Goal: Information Seeking & Learning: Learn about a topic

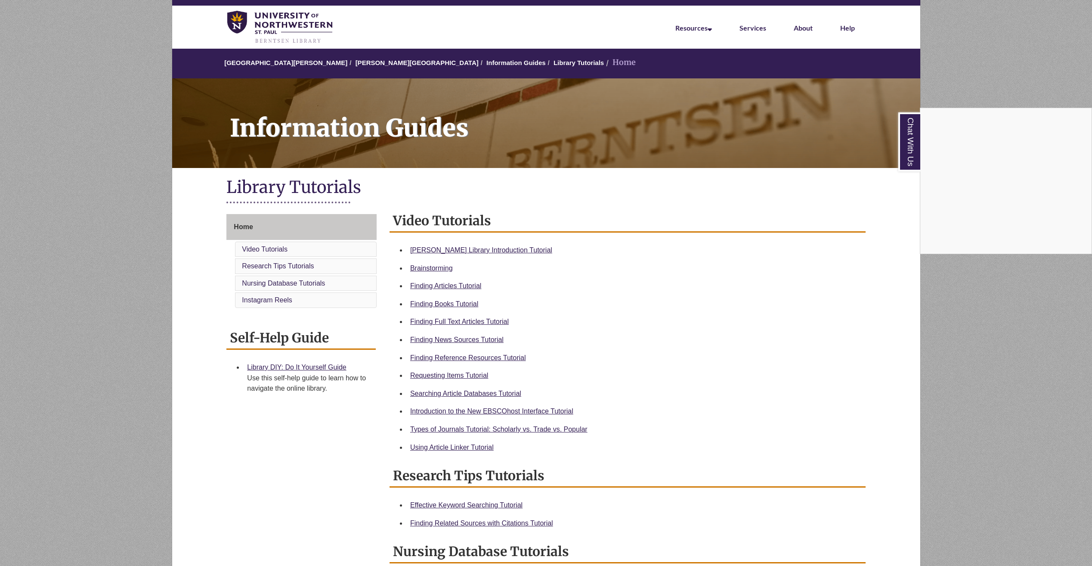
scroll to position [43, 0]
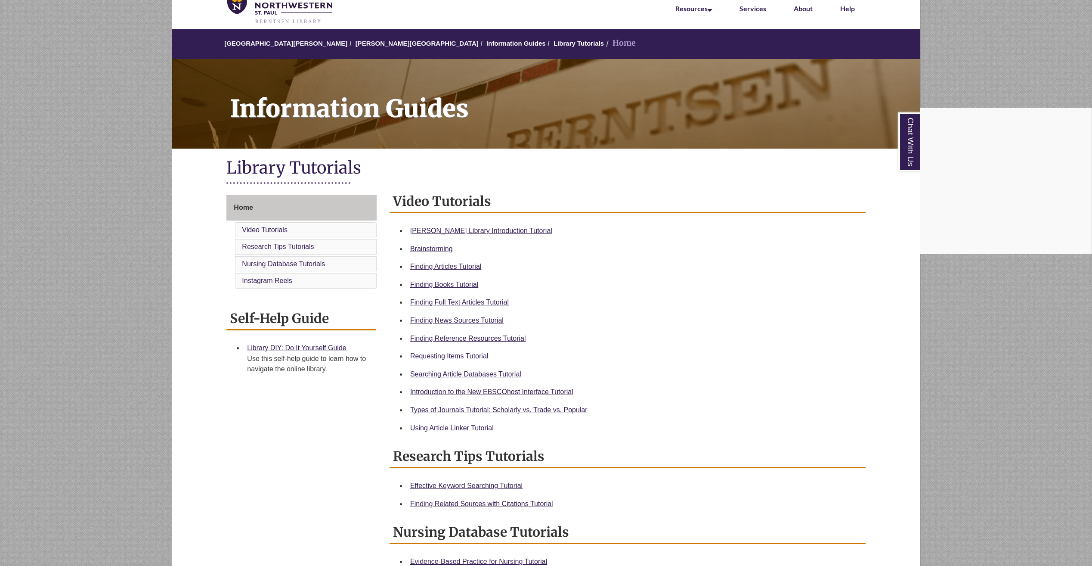
click at [442, 283] on div "Chat With Us" at bounding box center [546, 283] width 1092 height 566
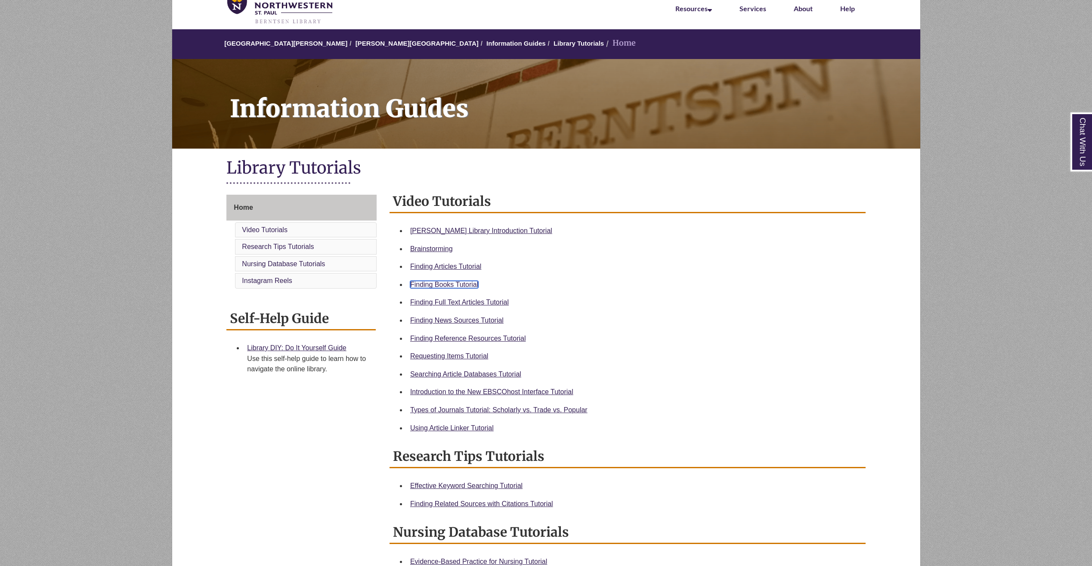
click at [442, 283] on link "Finding Books Tutorial" at bounding box center [444, 284] width 68 height 7
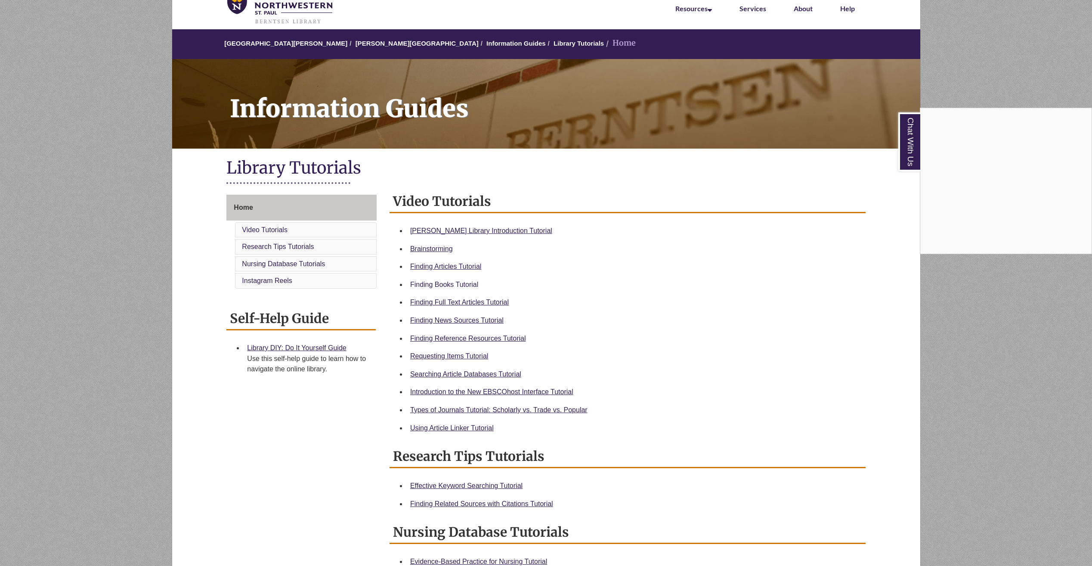
click at [440, 282] on div "Chat With Us" at bounding box center [546, 283] width 1092 height 566
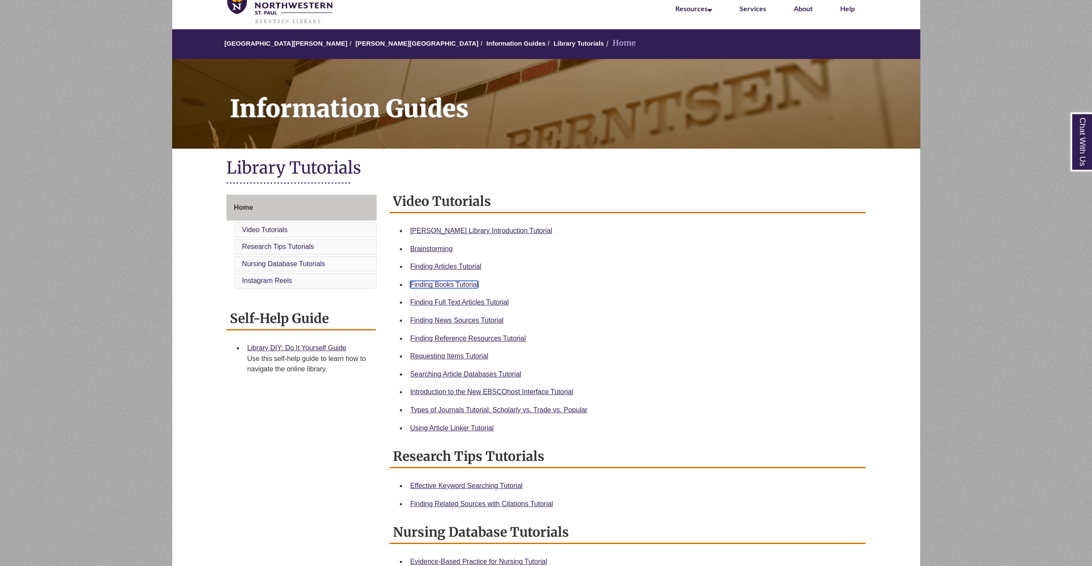
click at [440, 282] on link "Finding Books Tutorial" at bounding box center [444, 284] width 68 height 7
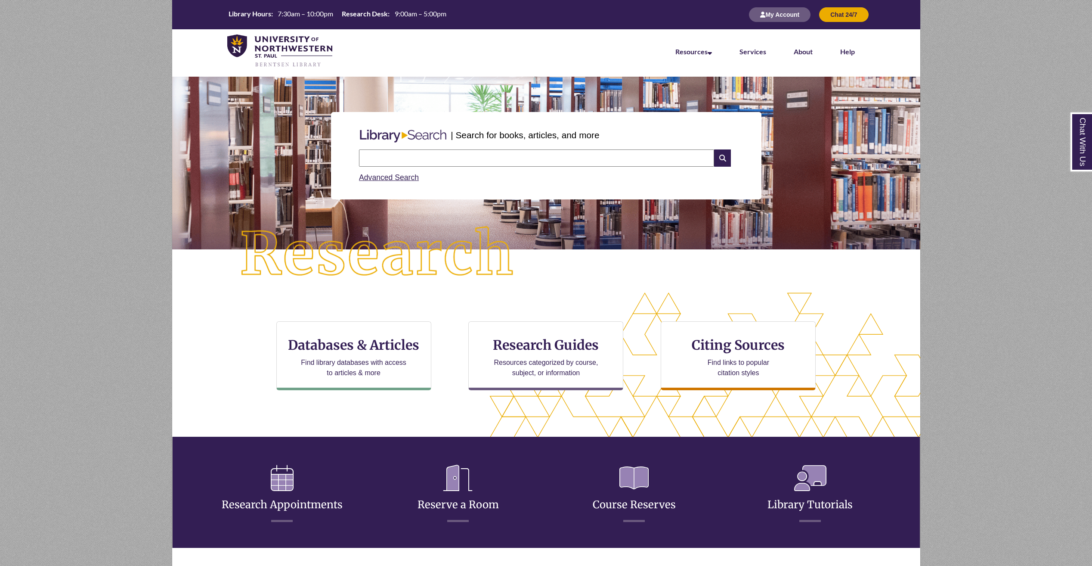
drag, startPoint x: 427, startPoint y: 156, endPoint x: 427, endPoint y: 164, distance: 7.7
click at [427, 156] on input "text" at bounding box center [536, 157] width 355 height 17
type input "**********"
click at [726, 153] on icon at bounding box center [722, 157] width 16 height 17
